Goal: Information Seeking & Learning: Learn about a topic

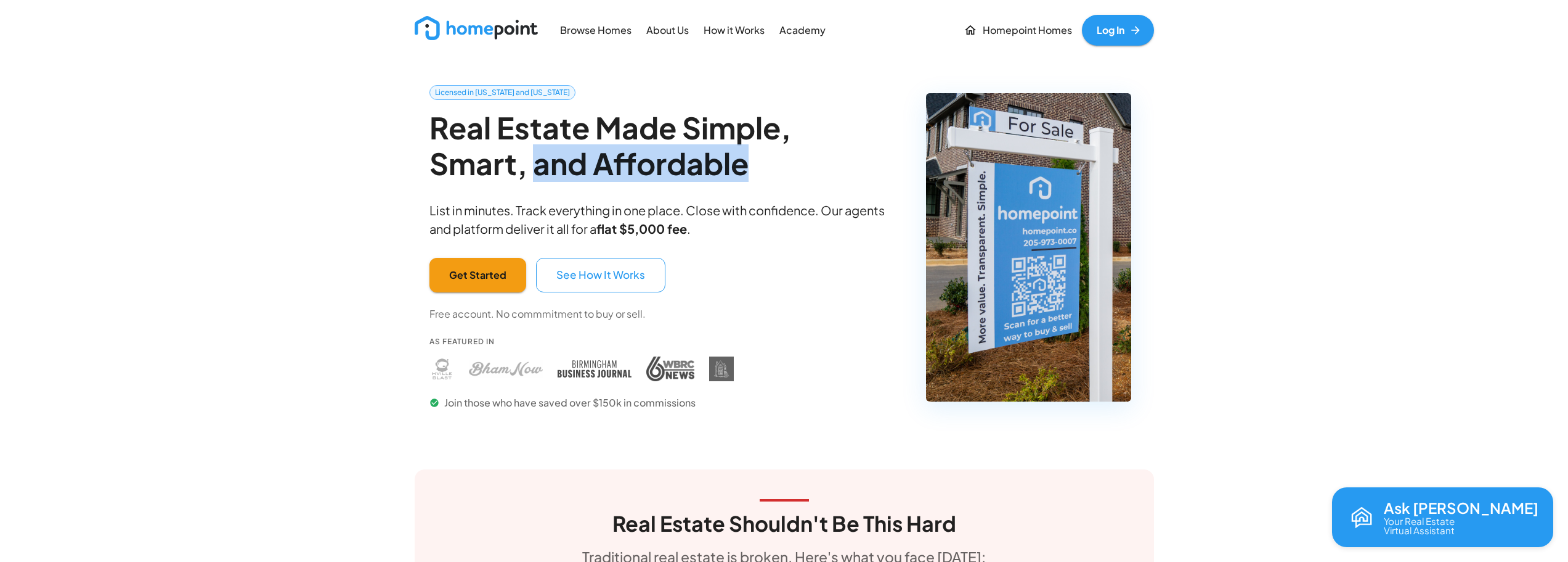
drag, startPoint x: 699, startPoint y: 156, endPoint x: 362, endPoint y: 155, distance: 337.0
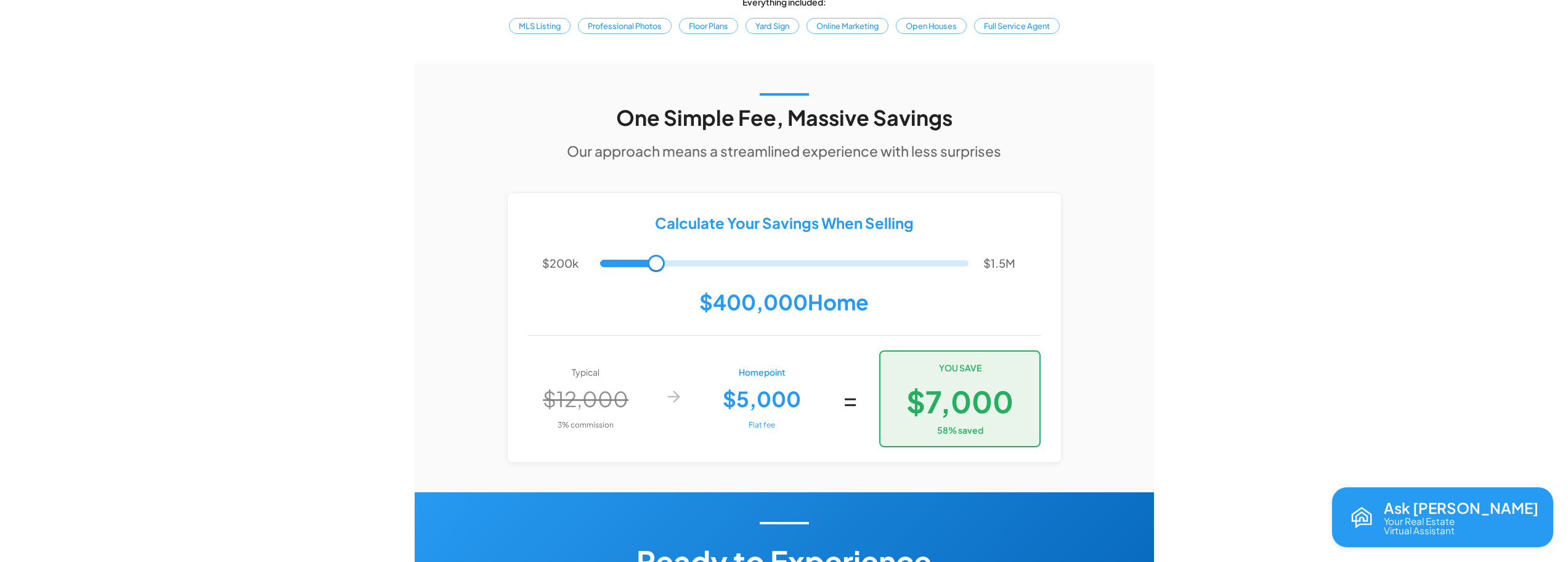
scroll to position [2404, 0]
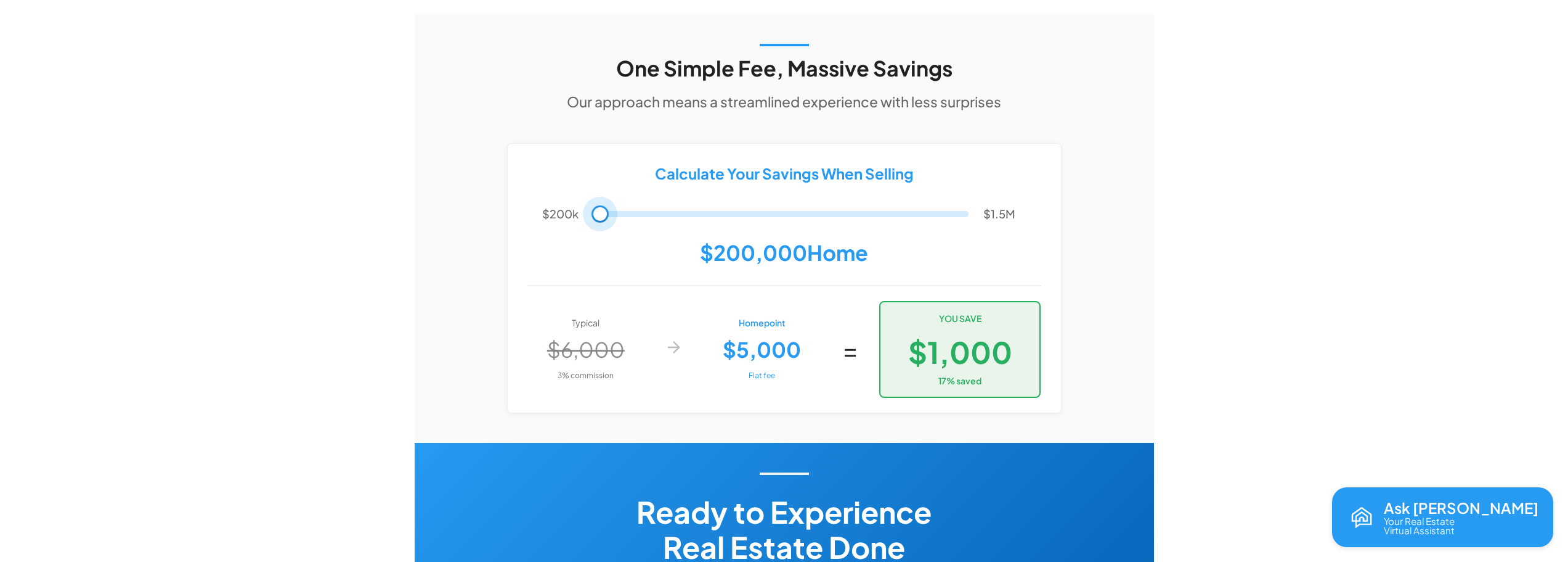
type input "******"
drag, startPoint x: 660, startPoint y: 190, endPoint x: 625, endPoint y: 189, distance: 35.0
click at [625, 205] on span at bounding box center [624, 213] width 17 height 17
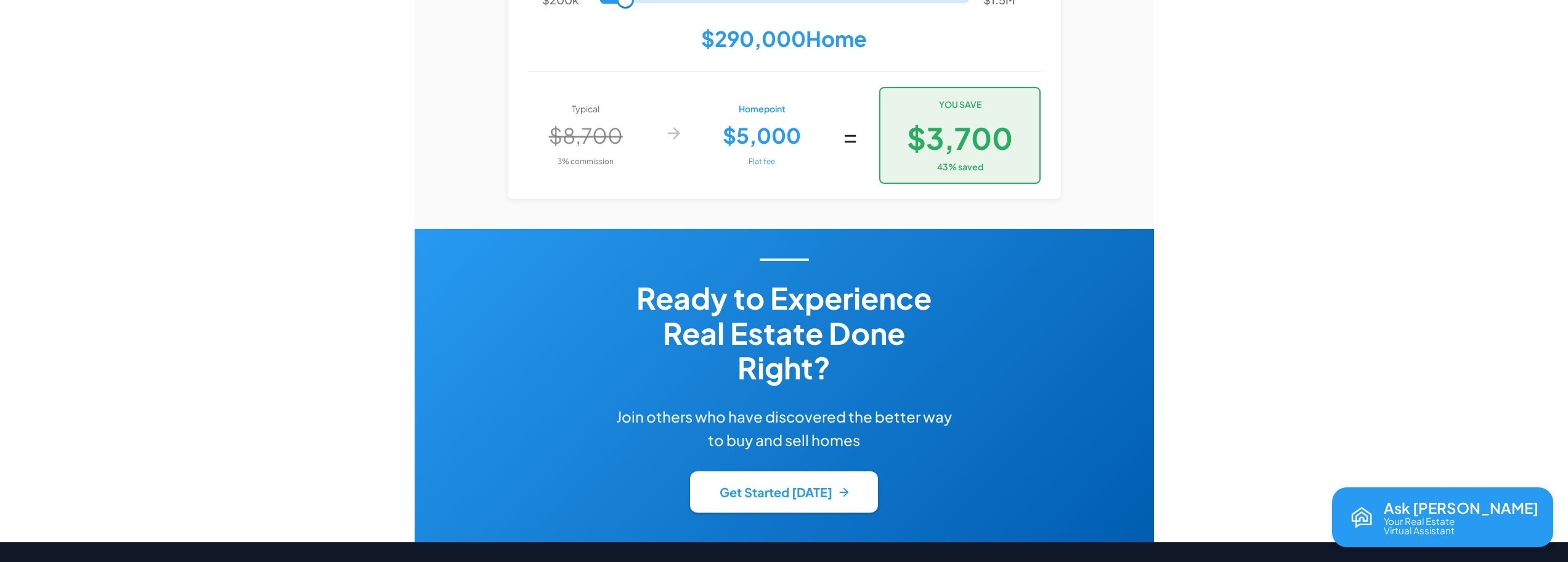
scroll to position [2774, 0]
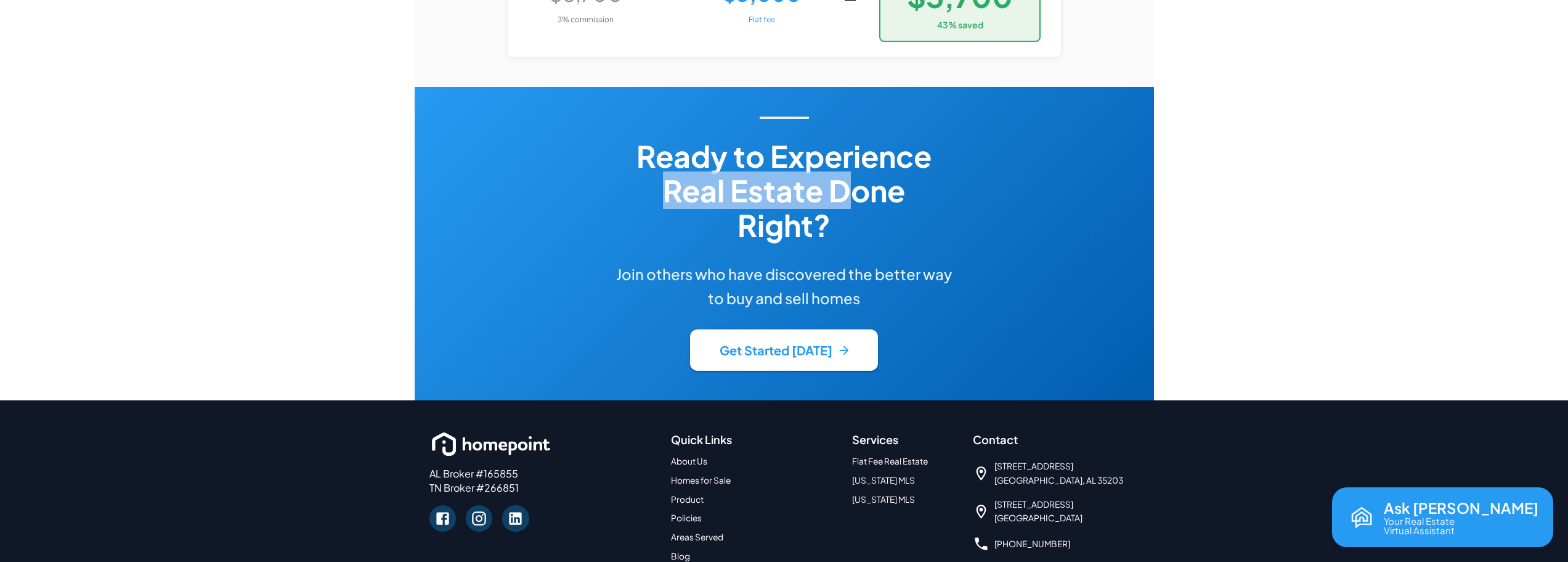
drag, startPoint x: 607, startPoint y: 151, endPoint x: 866, endPoint y: 158, distance: 259.1
click at [866, 158] on div "Ready to Experience Real Estate Done Right? Join others who have discovered the…" at bounding box center [784, 243] width 370 height 254
drag, startPoint x: 871, startPoint y: 168, endPoint x: 656, endPoint y: 285, distance: 244.8
click at [870, 170] on div "Ready to Experience Real Estate Done Right? Join others who have discovered the…" at bounding box center [784, 243] width 340 height 254
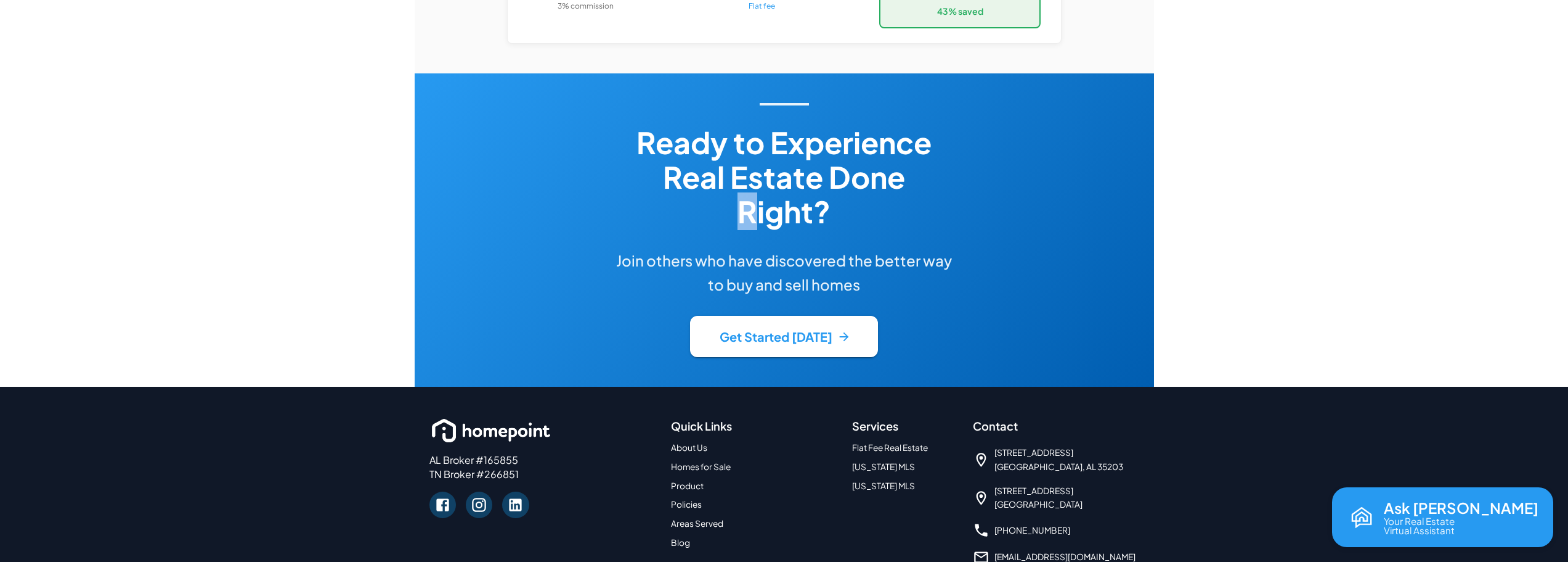
scroll to position [2792, 0]
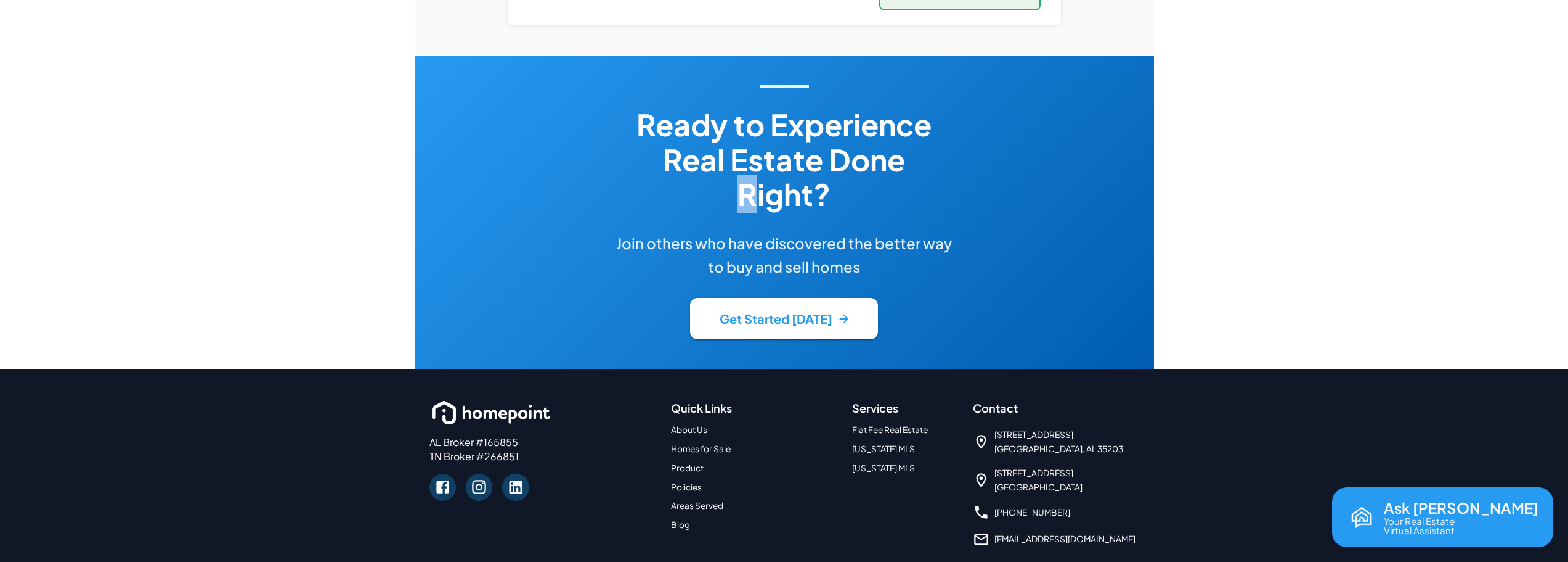
click at [680, 424] on link "About Us" at bounding box center [689, 429] width 37 height 11
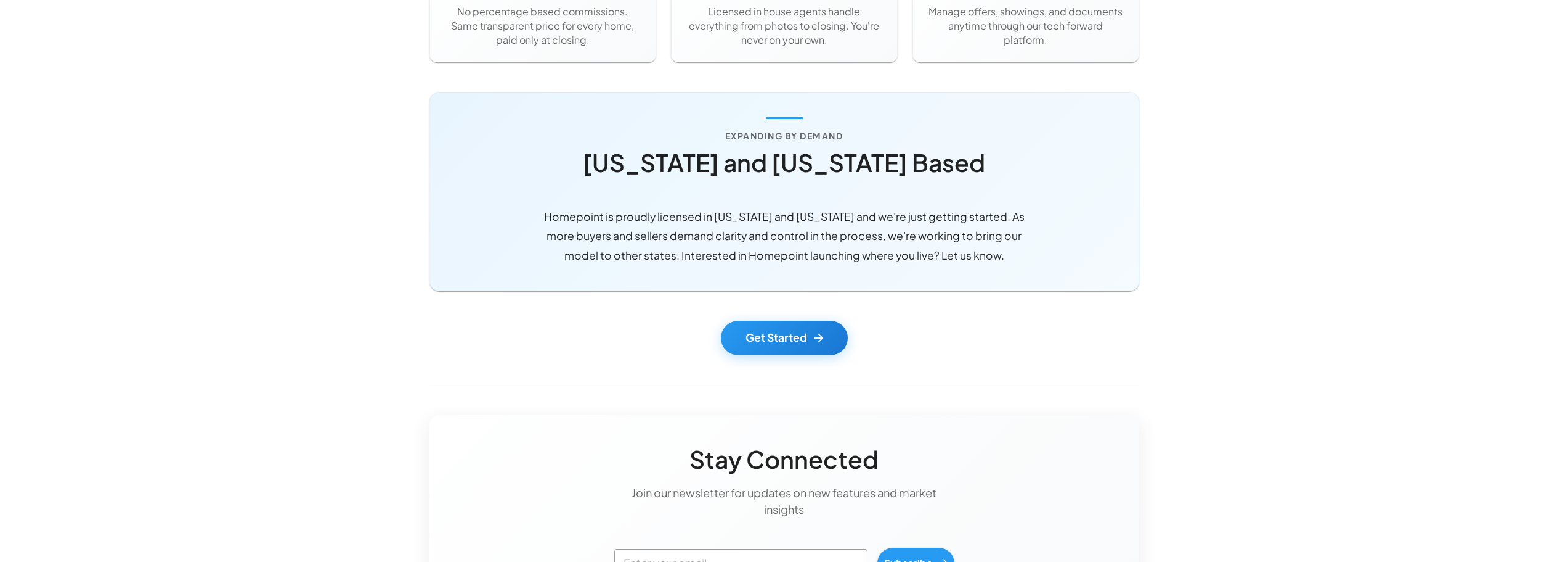
scroll to position [1110, 0]
drag, startPoint x: 819, startPoint y: 195, endPoint x: 907, endPoint y: 205, distance: 88.6
click at [828, 195] on div "Expanding by Demand [US_STATE] and [US_STATE] Based Homepoint is proudly licens…" at bounding box center [784, 192] width 710 height 199
drag, startPoint x: 965, startPoint y: 210, endPoint x: 1034, endPoint y: 218, distance: 69.5
click at [1029, 218] on p "Homepoint is proudly licensed in [US_STATE] and [US_STATE] and we're just getti…" at bounding box center [784, 237] width 493 height 59
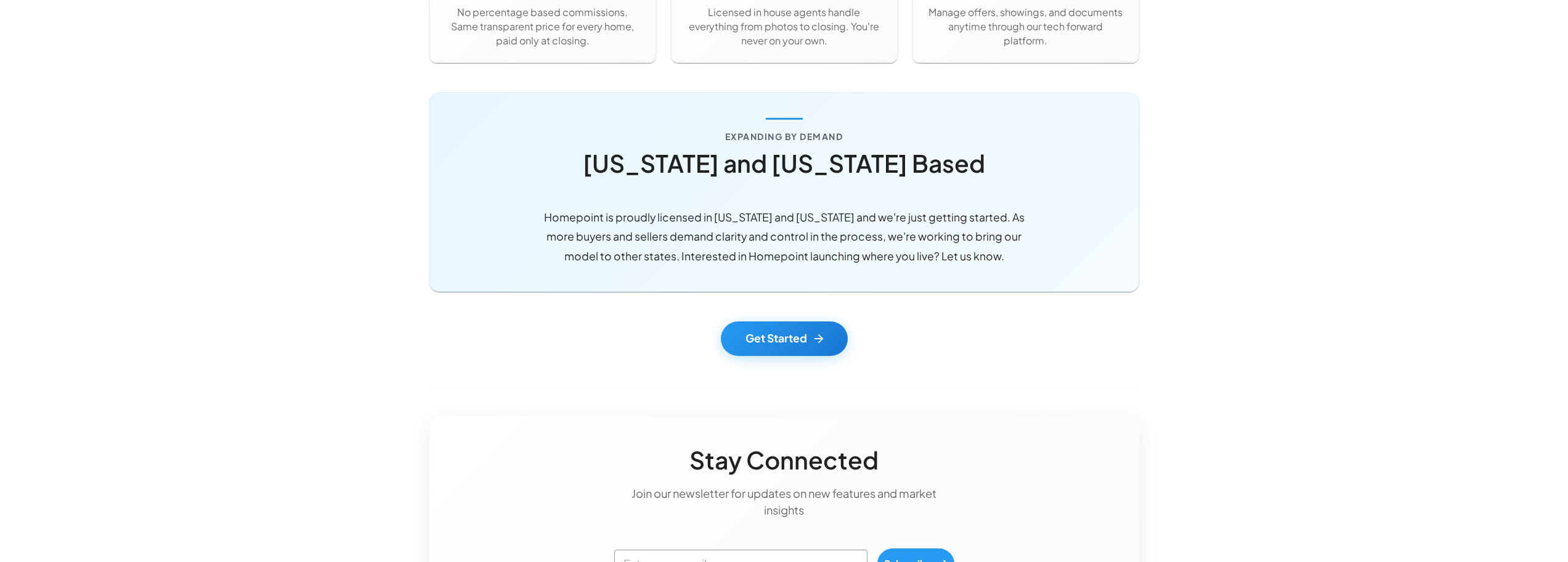
click at [1025, 242] on p "Homepoint is proudly licensed in [US_STATE] and [US_STATE] and we're just getti…" at bounding box center [784, 237] width 493 height 59
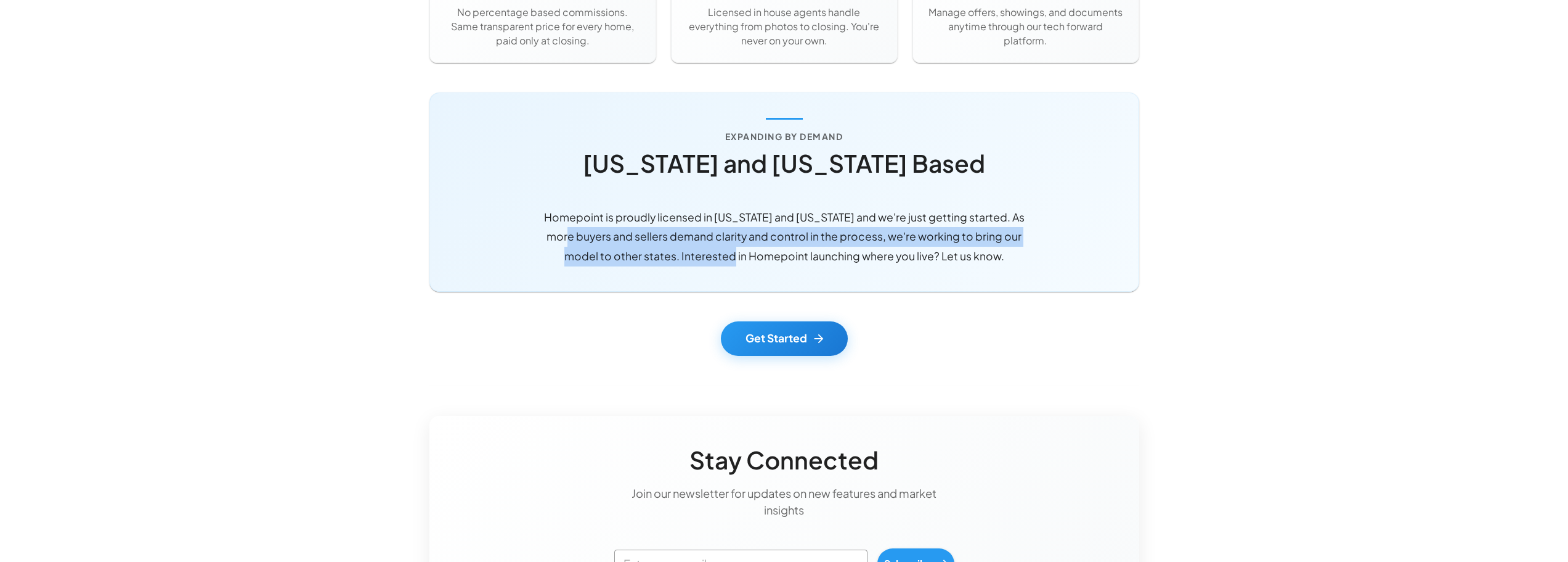
drag, startPoint x: 552, startPoint y: 239, endPoint x: 789, endPoint y: 254, distance: 237.5
click at [787, 254] on p "Homepoint is proudly licensed in [US_STATE] and [US_STATE] and we're just getti…" at bounding box center [784, 237] width 493 height 59
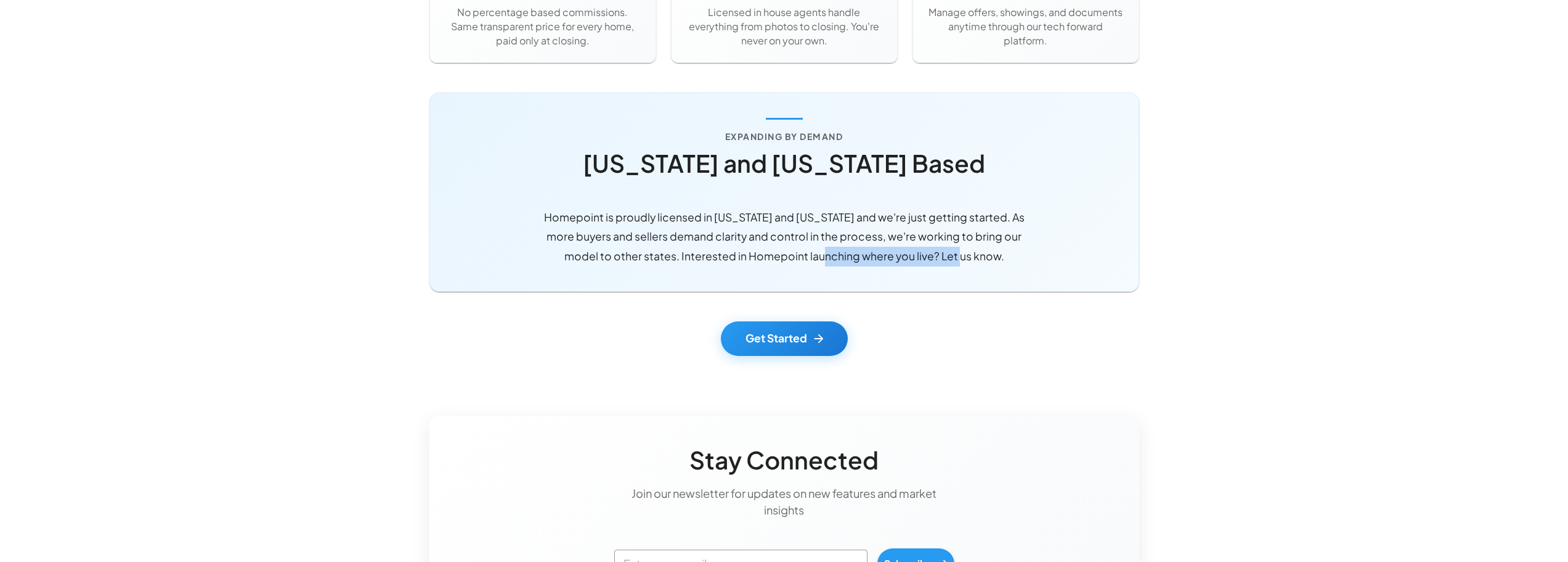
drag, startPoint x: 938, startPoint y: 269, endPoint x: 973, endPoint y: 272, distance: 35.1
click at [967, 272] on div "Expanding by Demand [US_STATE] and [US_STATE] Based Homepoint is proudly licens…" at bounding box center [784, 192] width 710 height 199
drag, startPoint x: 1008, startPoint y: 263, endPoint x: 973, endPoint y: 262, distance: 35.0
click at [1001, 263] on p "Homepoint is proudly licensed in [US_STATE] and [US_STATE] and we're just getti…" at bounding box center [784, 237] width 493 height 59
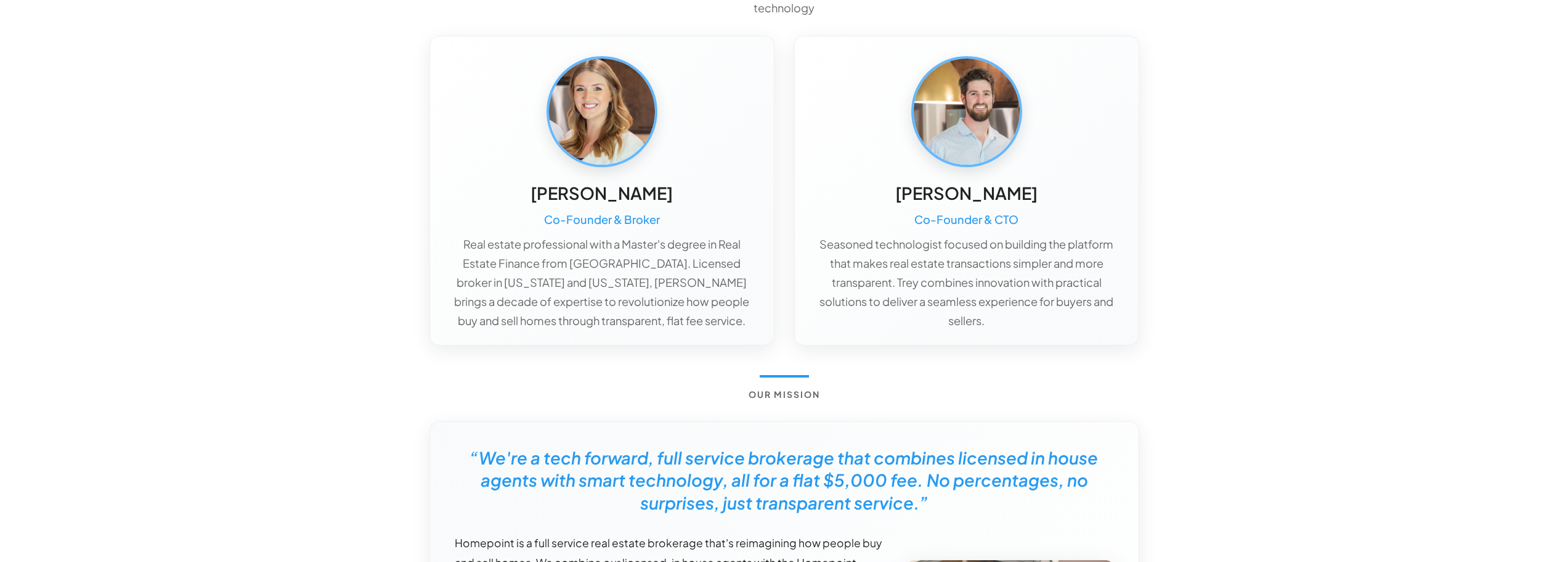
scroll to position [0, 0]
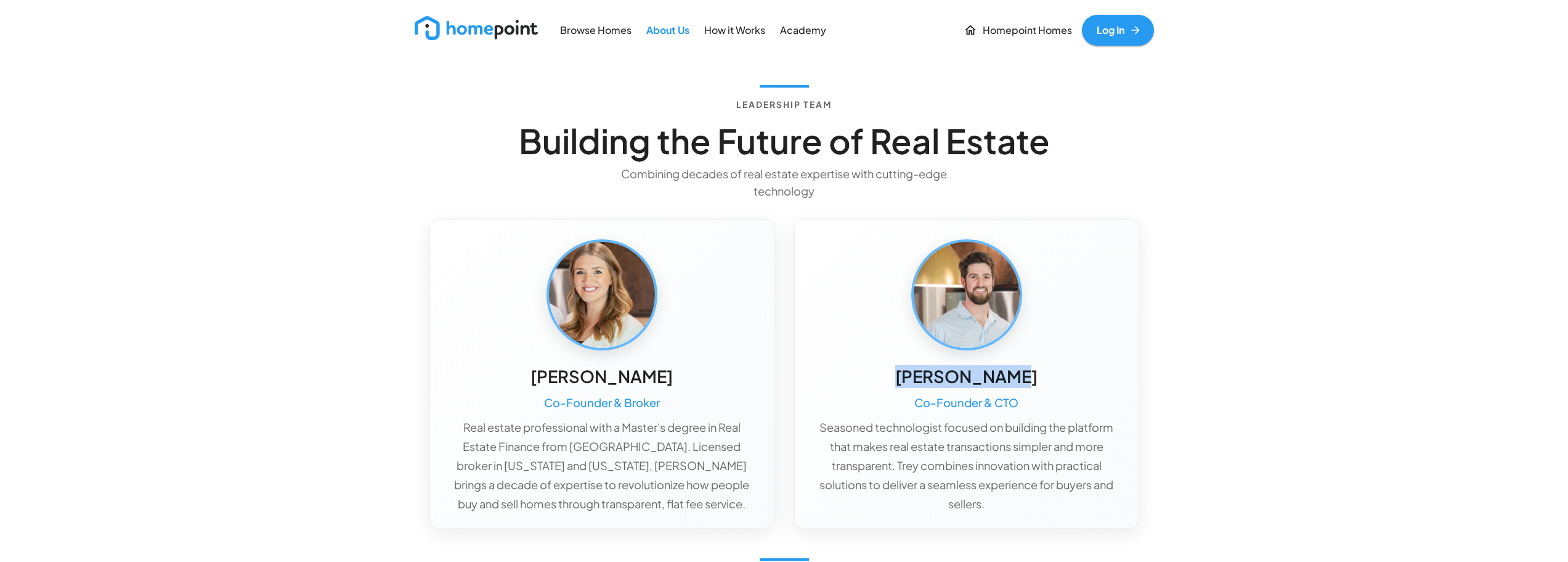
drag, startPoint x: 1039, startPoint y: 381, endPoint x: 895, endPoint y: 393, distance: 144.5
click at [895, 393] on div "[PERSON_NAME] Co-Founder & CTO Seasoned technologist focused on building the pl…" at bounding box center [966, 439] width 304 height 148
click at [580, 437] on p "Real estate professional with a Master's degree in Real Estate Finance from [GE…" at bounding box center [602, 466] width 304 height 95
